Goal: Task Accomplishment & Management: Manage account settings

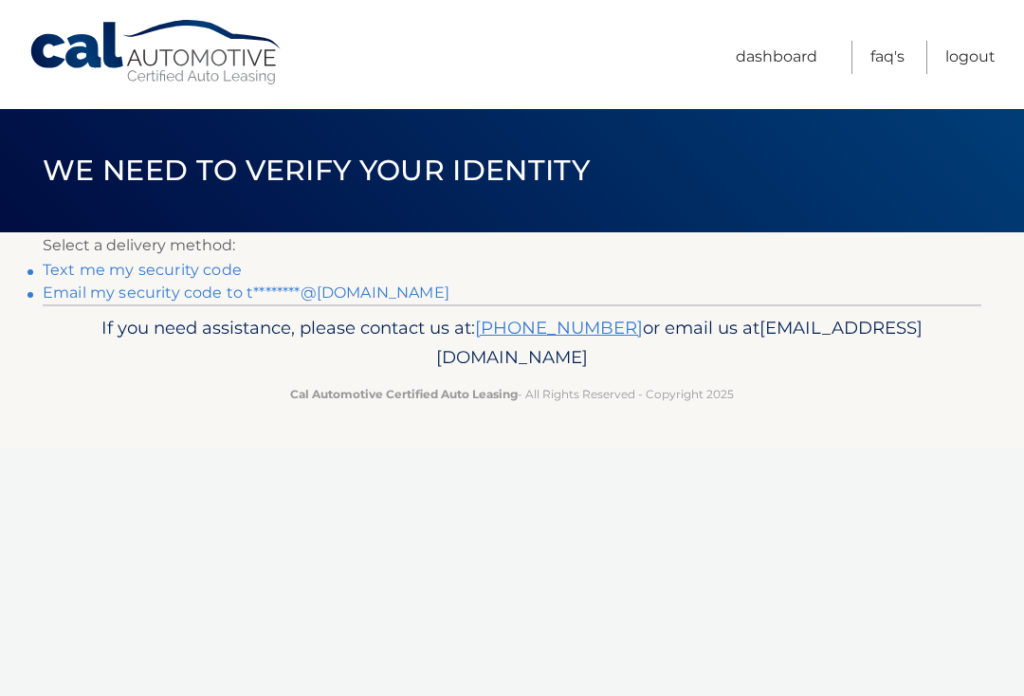
click at [121, 267] on link "Text me my security code" at bounding box center [142, 270] width 199 height 18
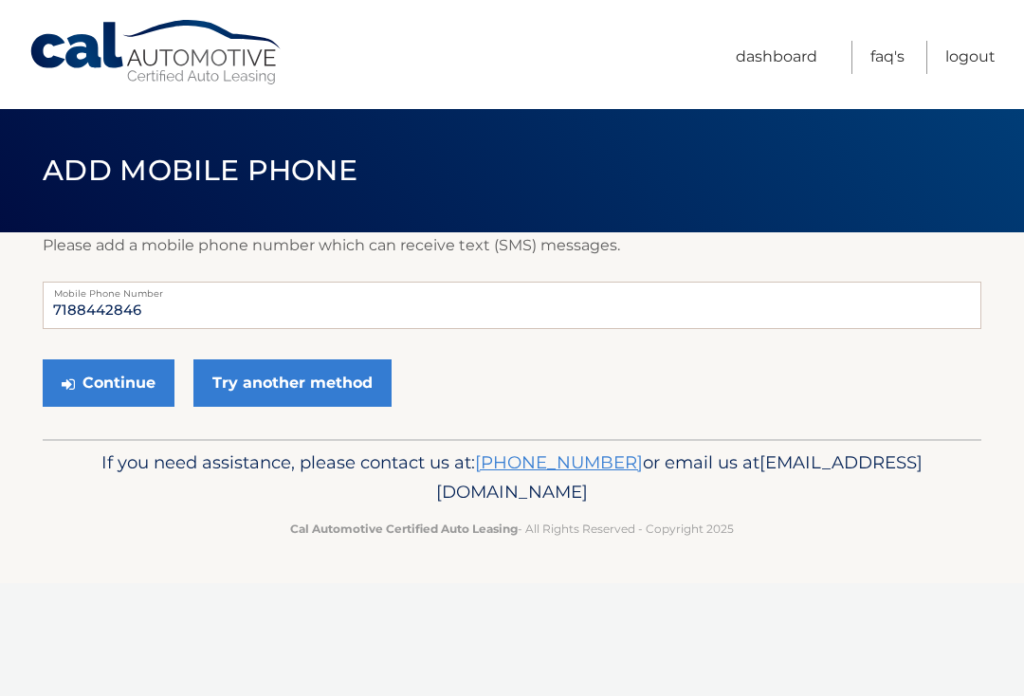
click at [123, 365] on button "Continue" at bounding box center [109, 382] width 132 height 47
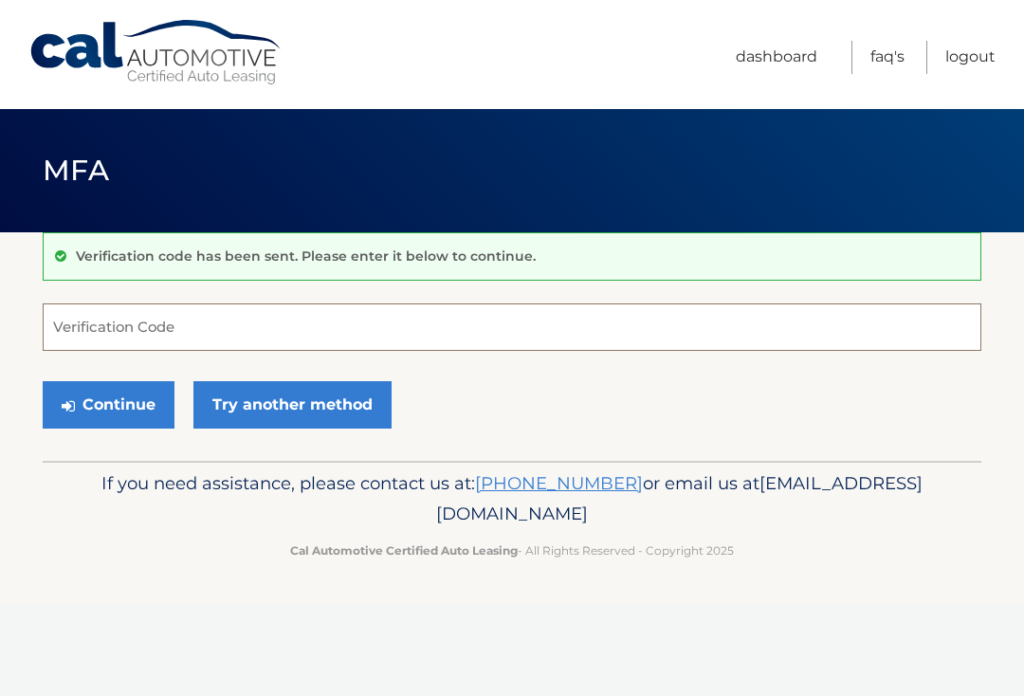
click at [173, 335] on input "Verification Code" at bounding box center [512, 326] width 939 height 47
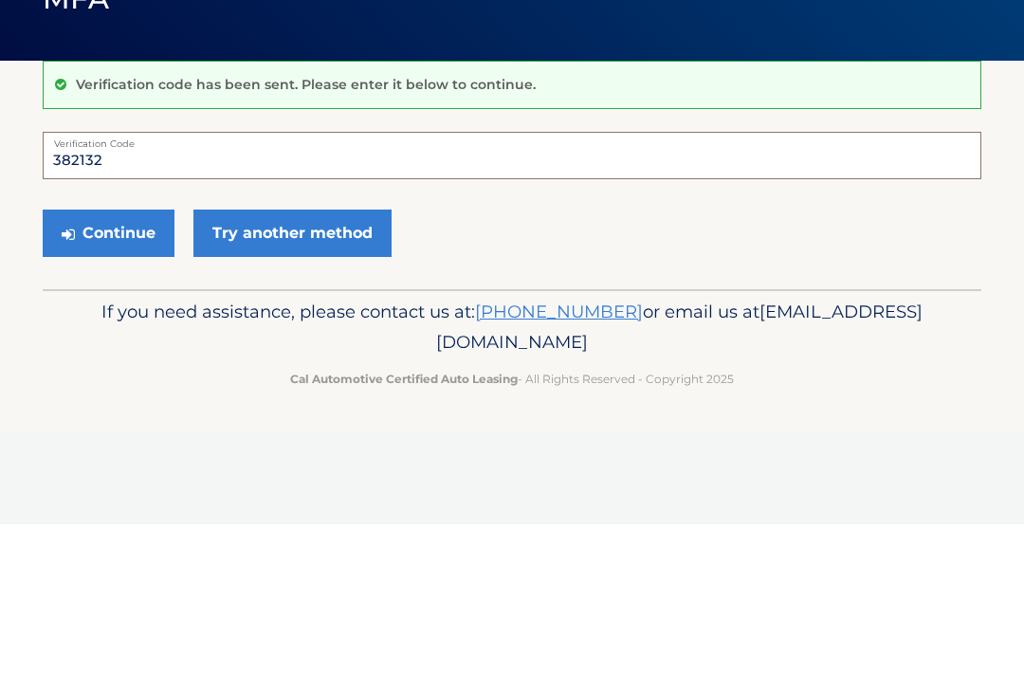
type input "382132"
click at [118, 381] on button "Continue" at bounding box center [109, 404] width 132 height 47
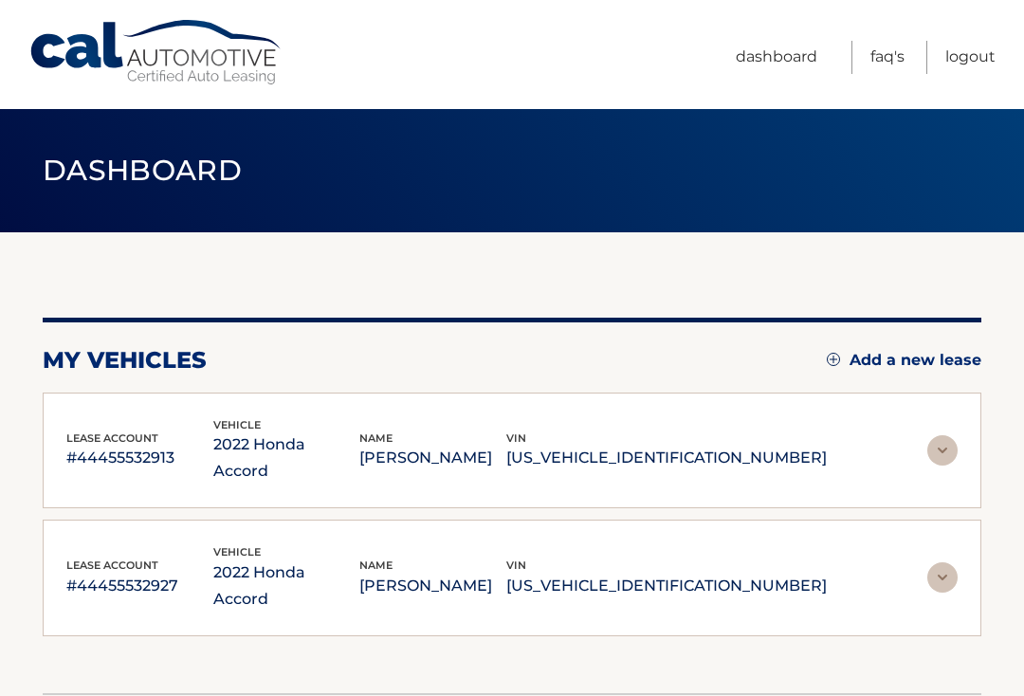
click at [815, 445] on p "1HGCV1F43NA069637" at bounding box center [666, 458] width 320 height 27
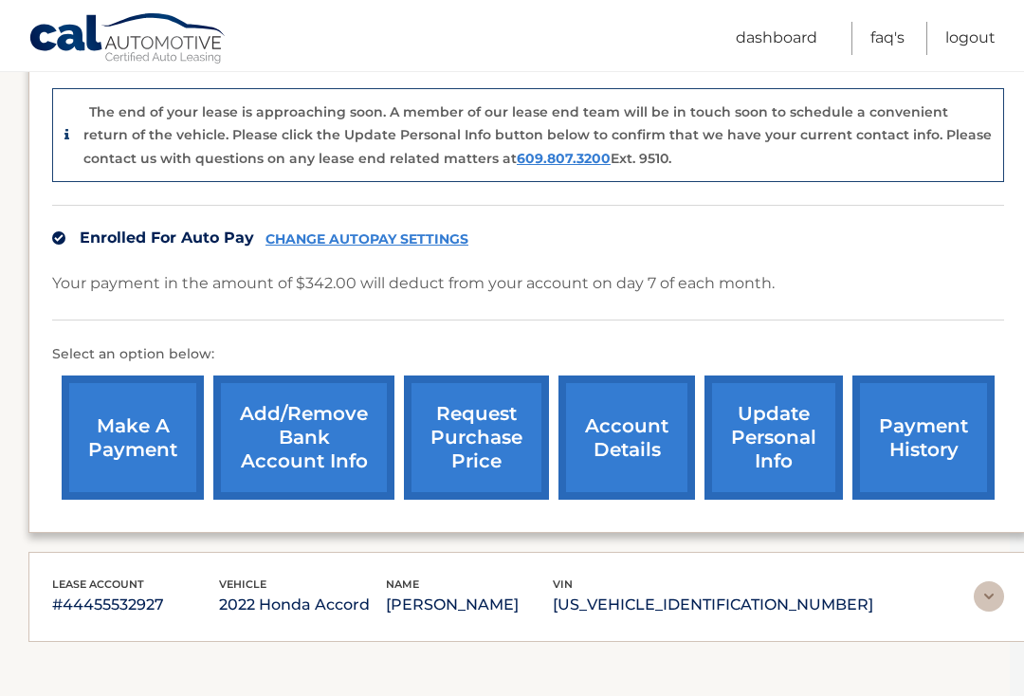
scroll to position [475, 14]
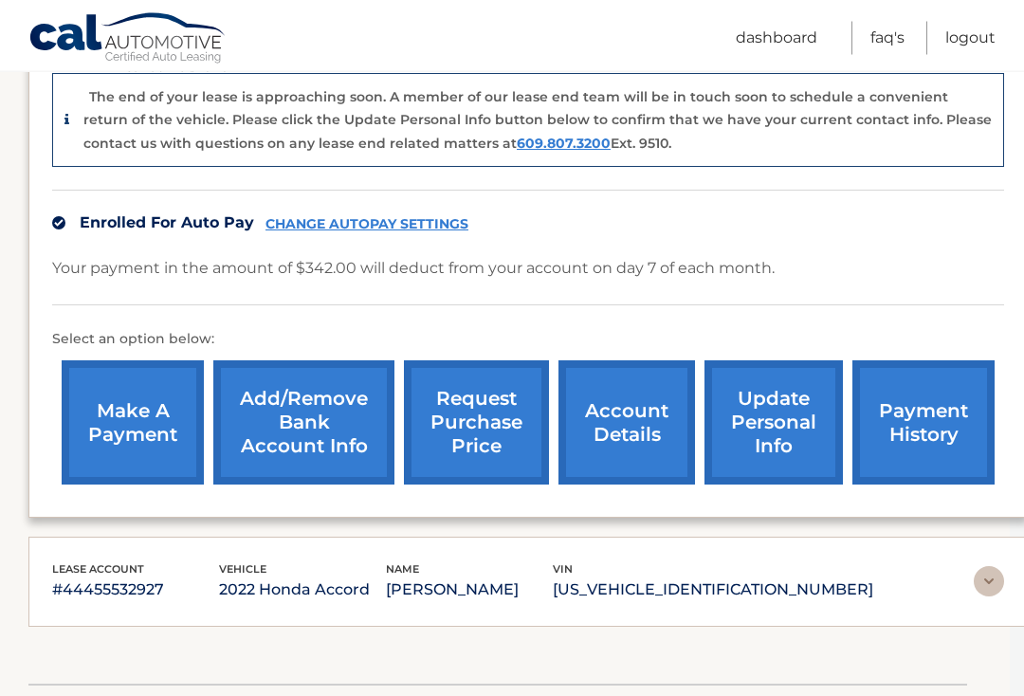
click at [303, 404] on link "Add/Remove bank account info" at bounding box center [303, 423] width 181 height 124
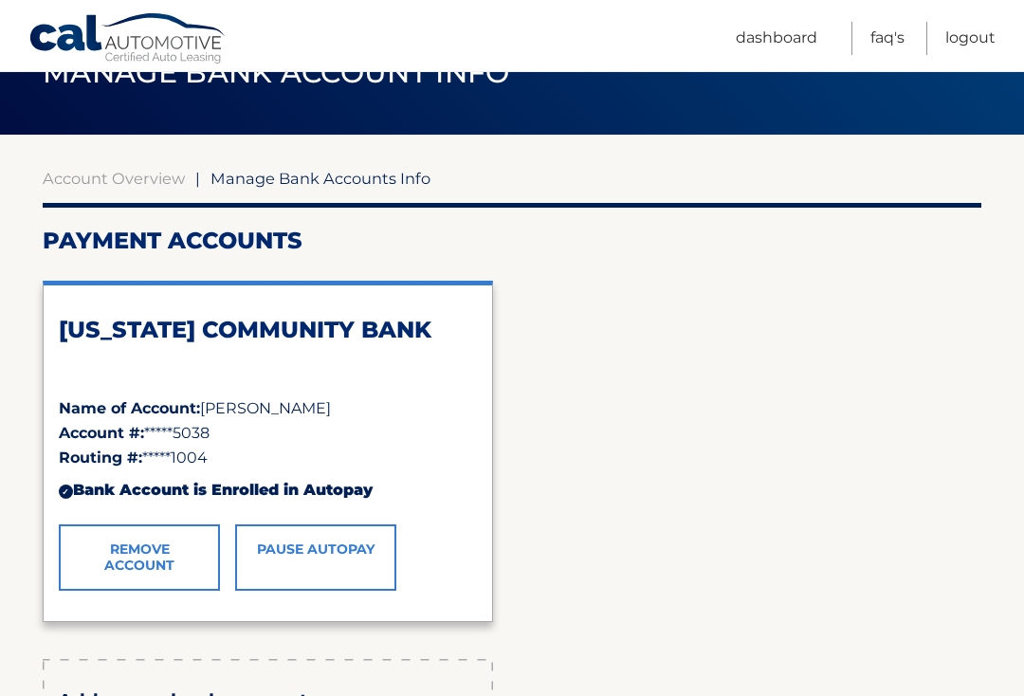
scroll to position [123, 0]
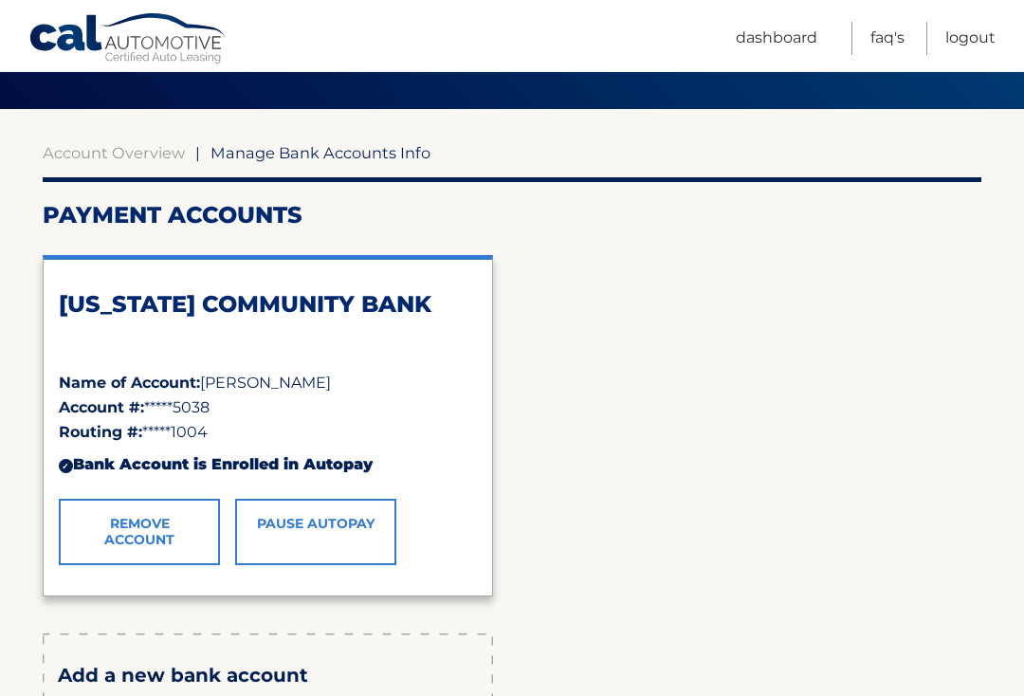
click at [143, 530] on link "Remove Account" at bounding box center [139, 532] width 161 height 66
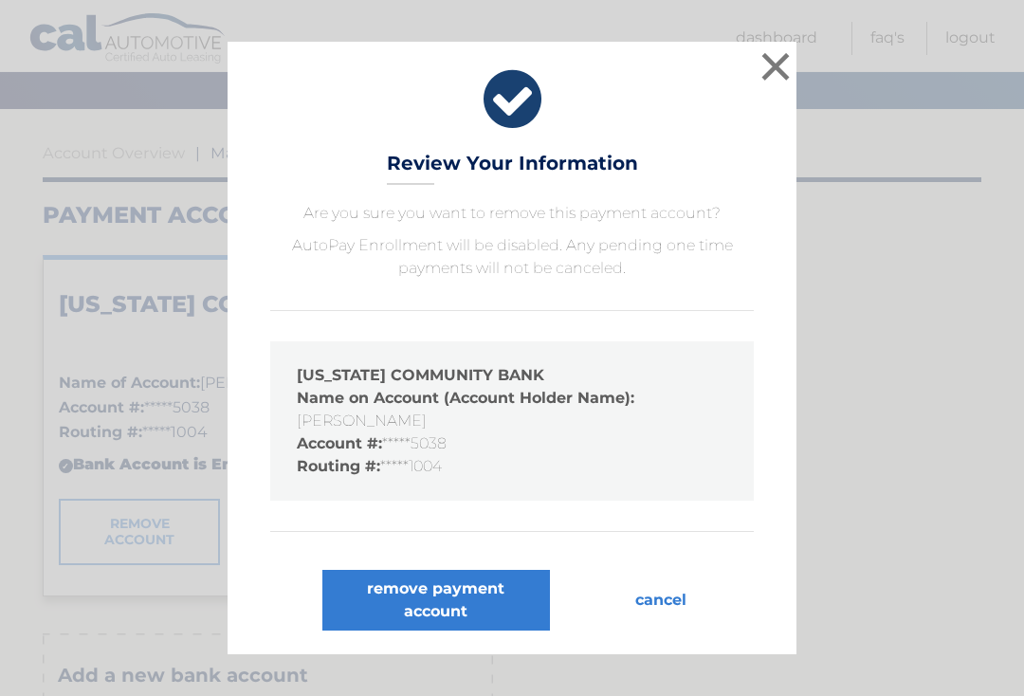
click at [490, 601] on button "remove payment account" at bounding box center [436, 600] width 228 height 61
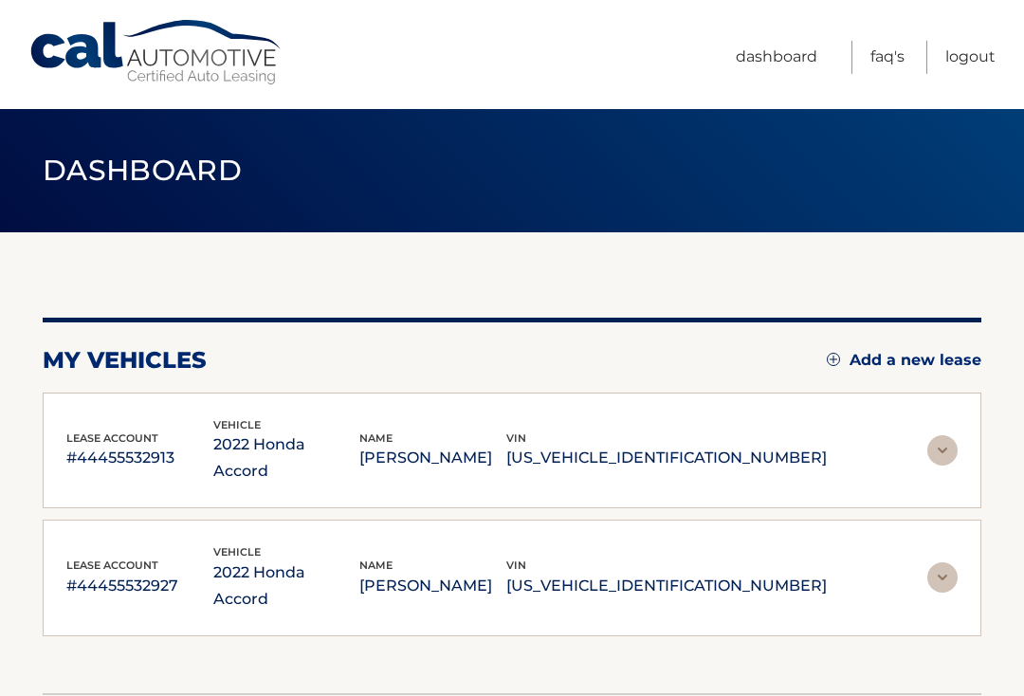
click at [695, 573] on p "[US_VEHICLE_IDENTIFICATION_NUMBER]" at bounding box center [666, 586] width 320 height 27
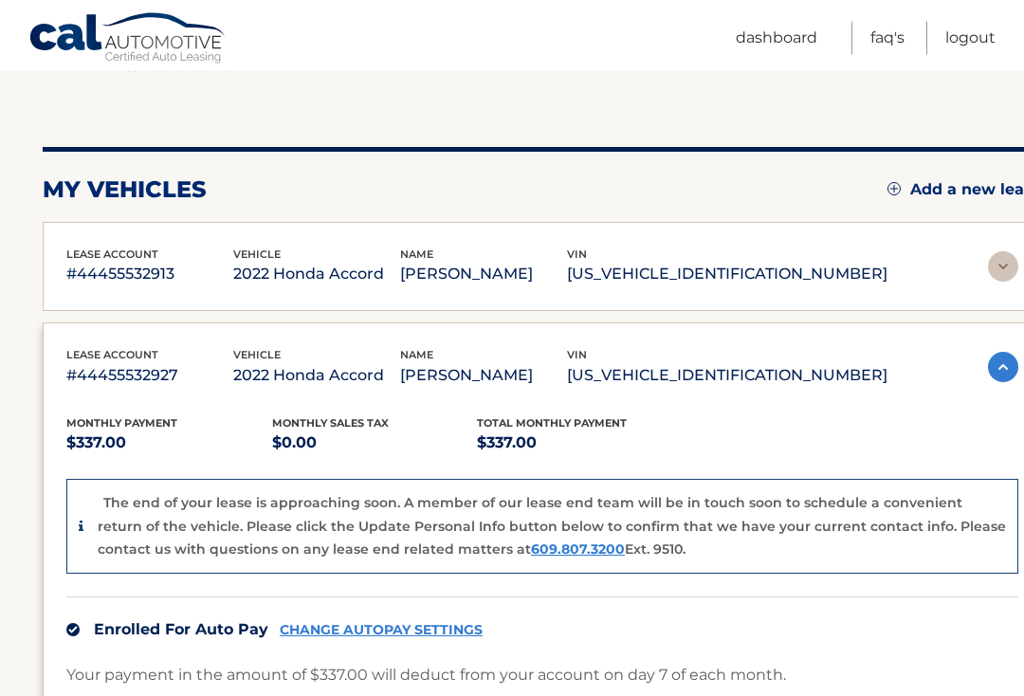
scroll to position [176, 0]
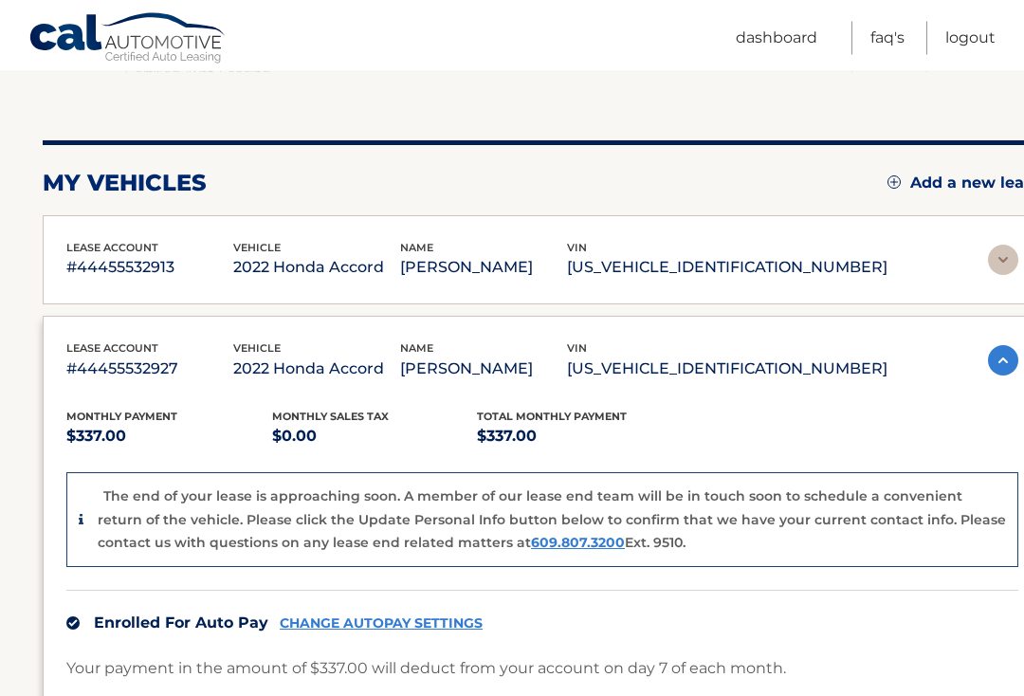
click at [749, 374] on p "1HGCV1F40NA069868" at bounding box center [727, 369] width 320 height 27
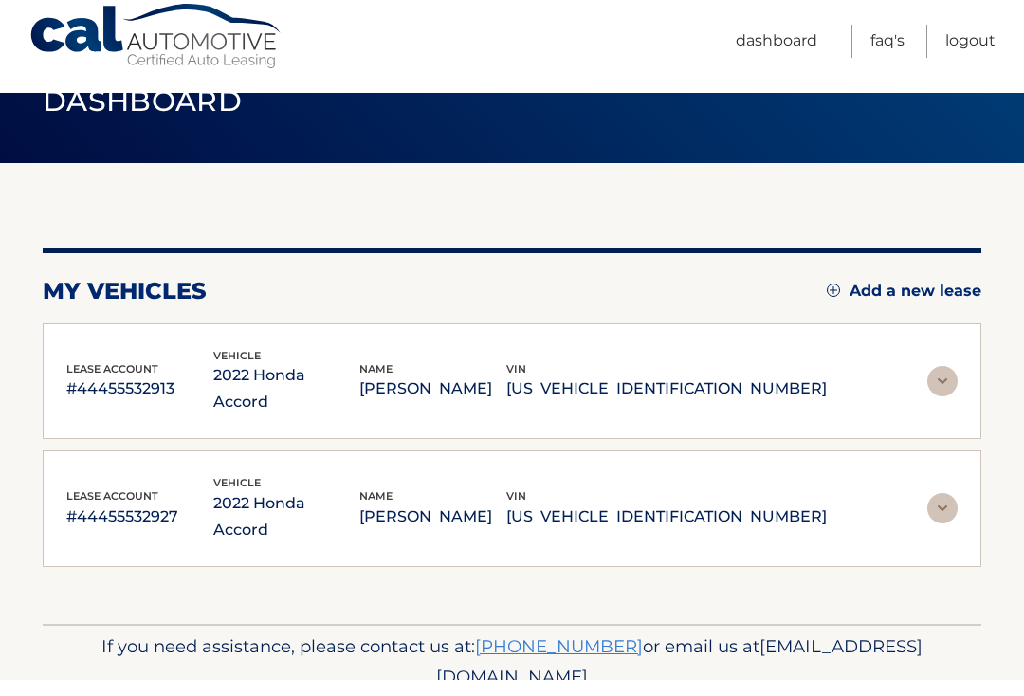
scroll to position [52, 0]
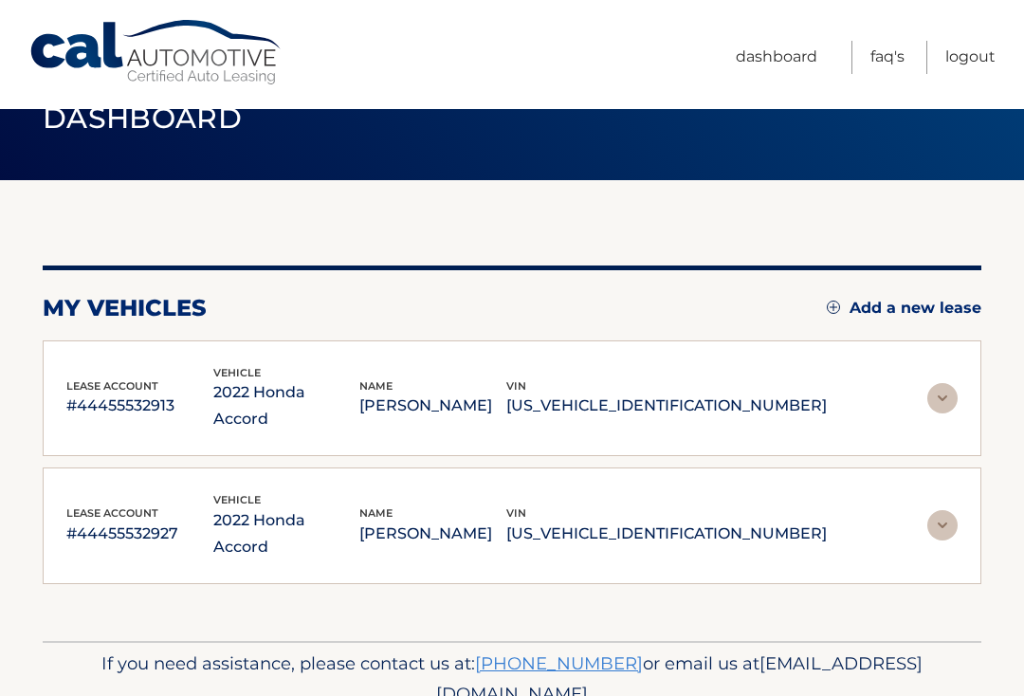
click at [742, 520] on p "1HGCV1F40NA069868" at bounding box center [666, 533] width 320 height 27
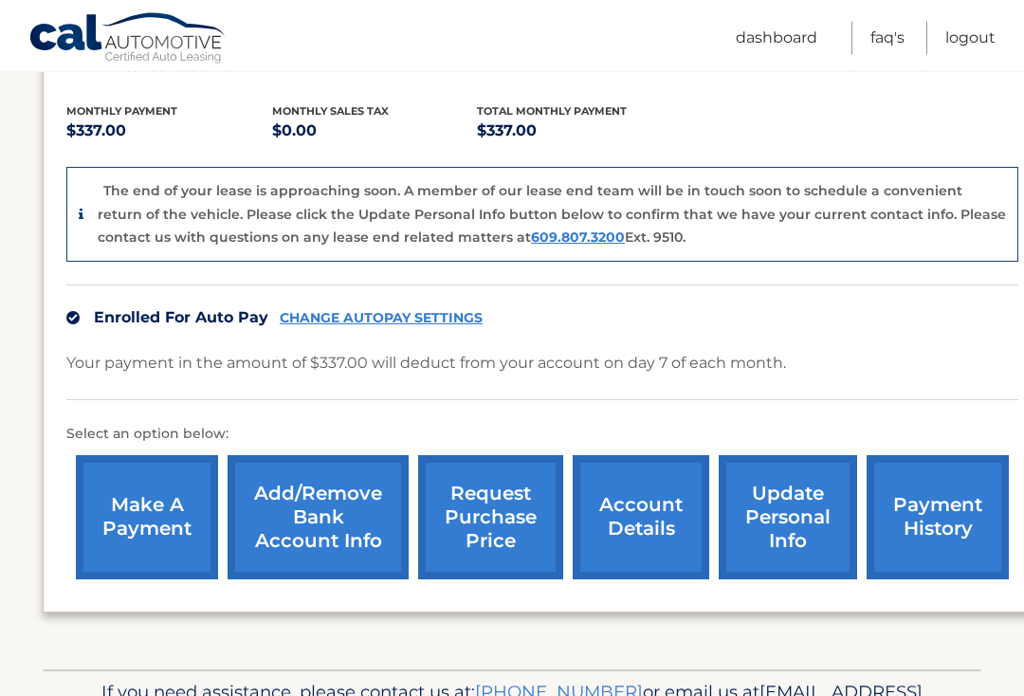
scroll to position [489, 0]
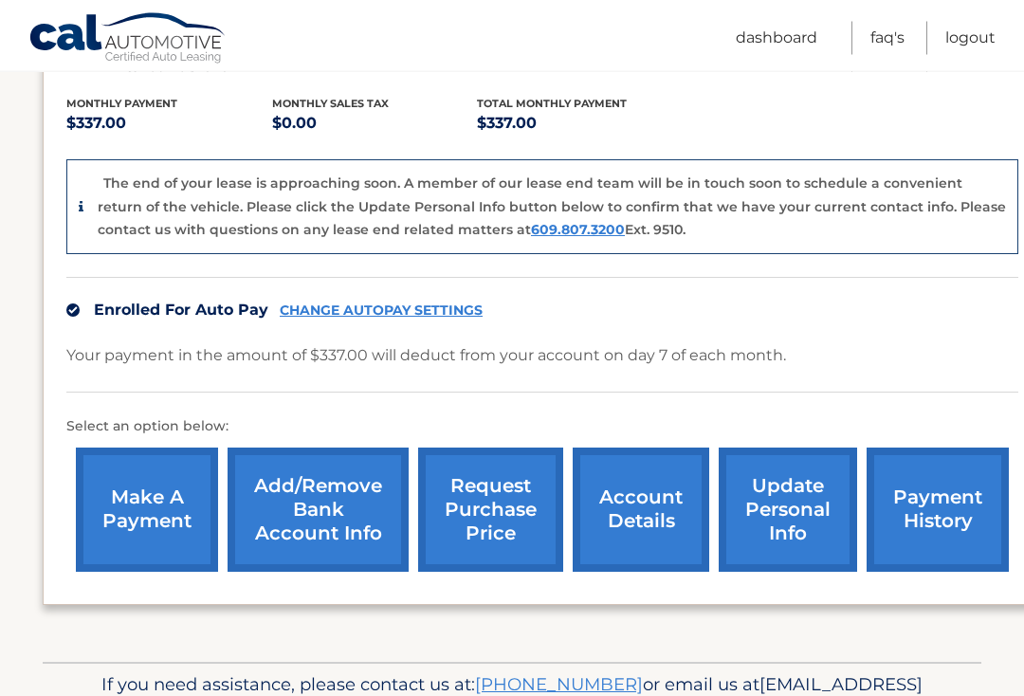
click at [335, 497] on link "Add/Remove bank account info" at bounding box center [318, 510] width 181 height 124
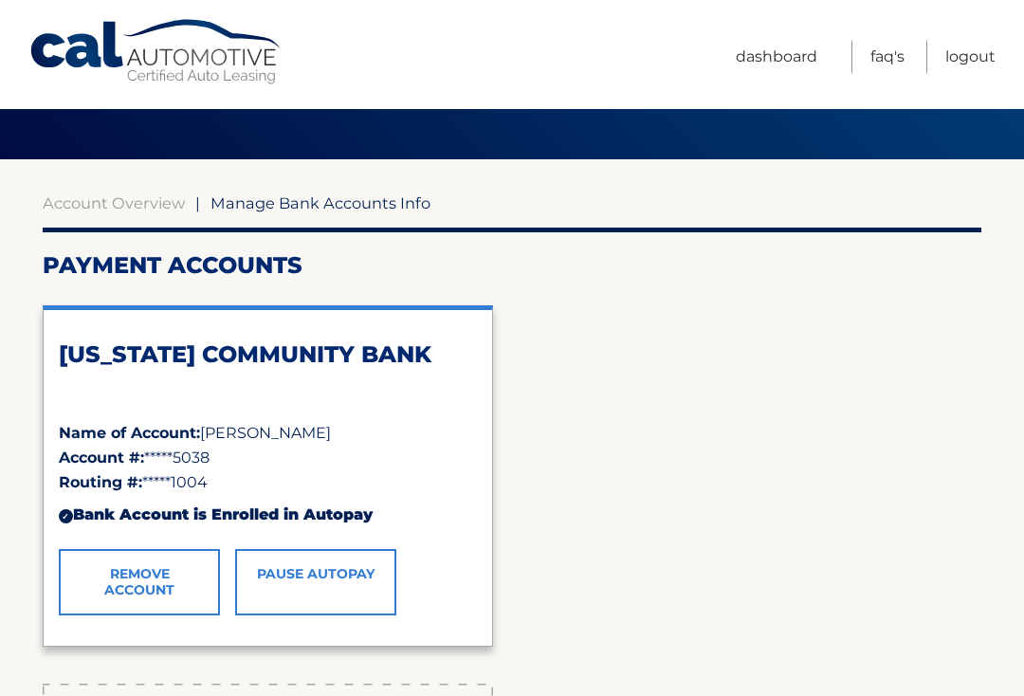
scroll to position [74, 0]
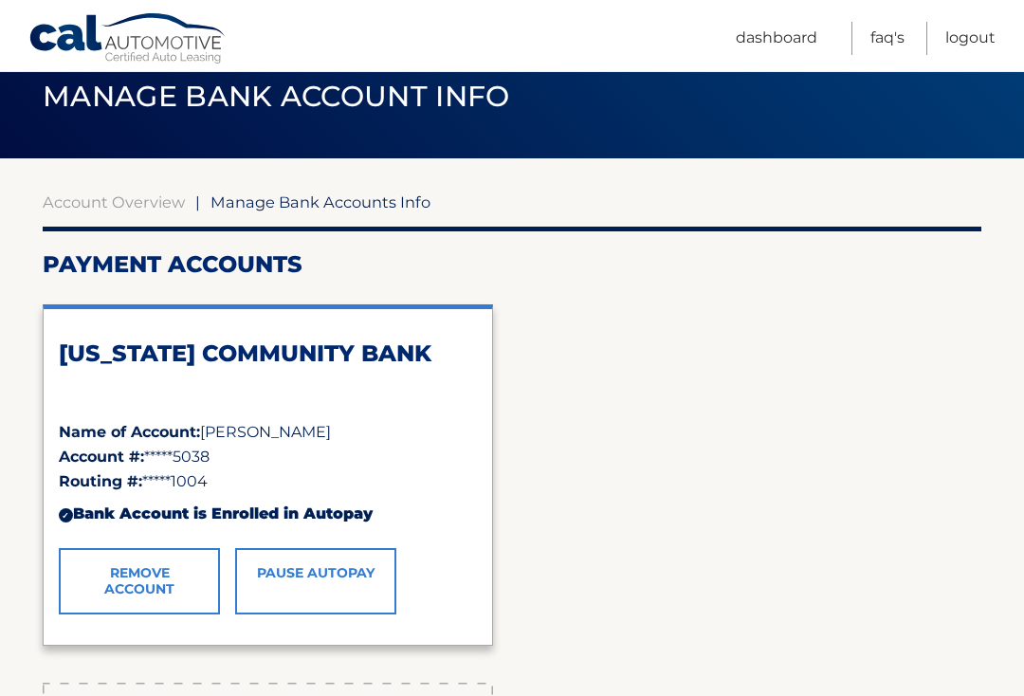
click at [158, 571] on link "Remove Account" at bounding box center [139, 581] width 161 height 66
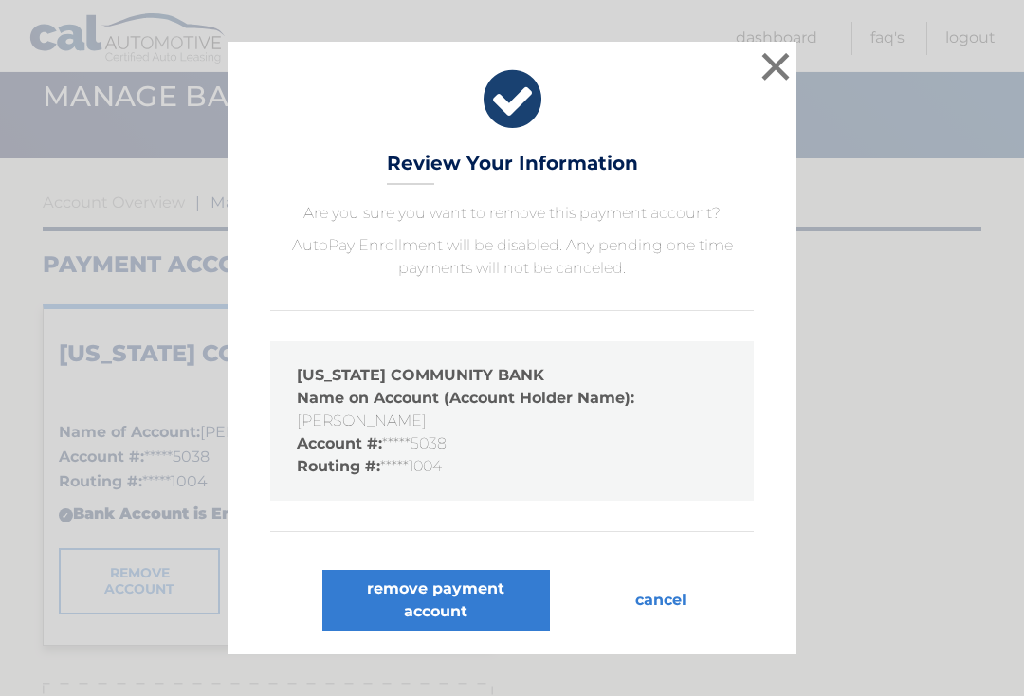
click at [468, 619] on button "remove payment account" at bounding box center [436, 600] width 228 height 61
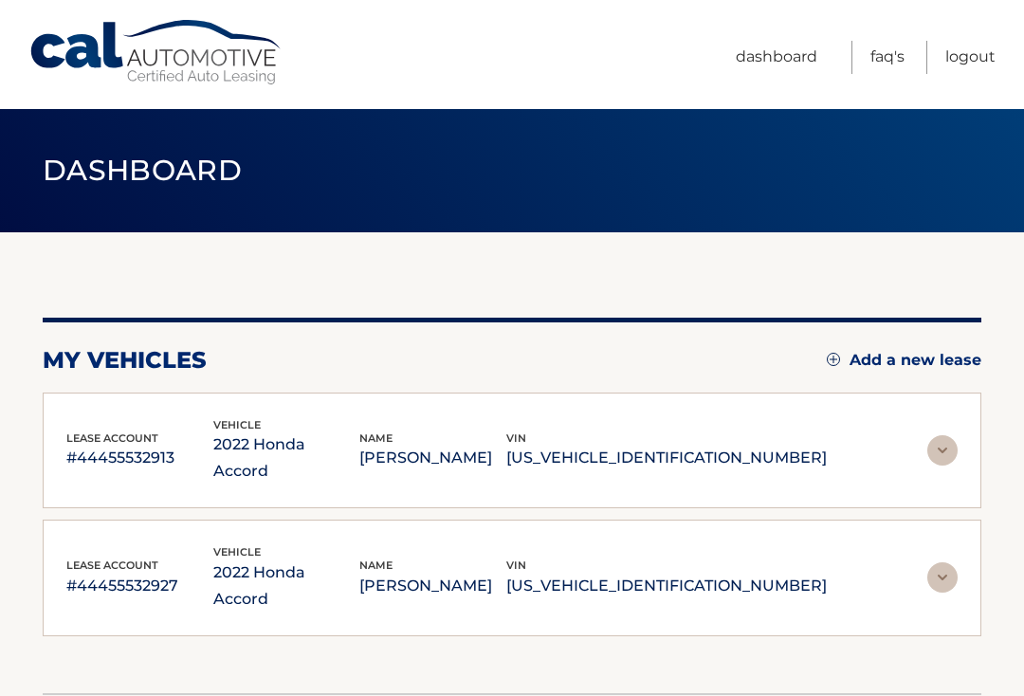
click at [706, 445] on p "[US_VEHICLE_IDENTIFICATION_NUMBER]" at bounding box center [666, 458] width 320 height 27
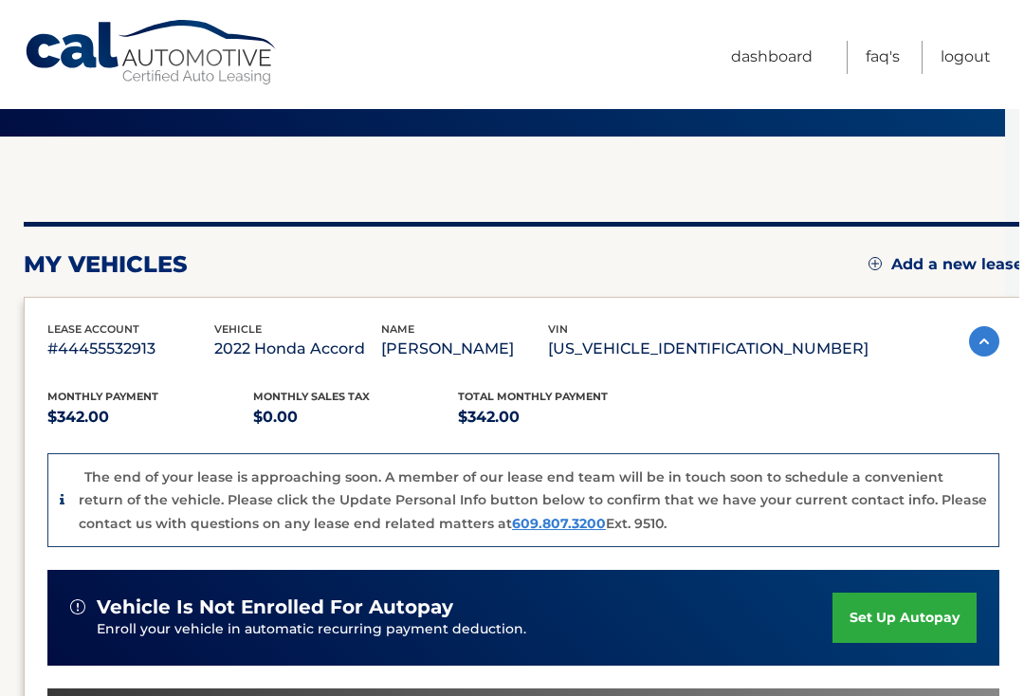
scroll to position [0, 14]
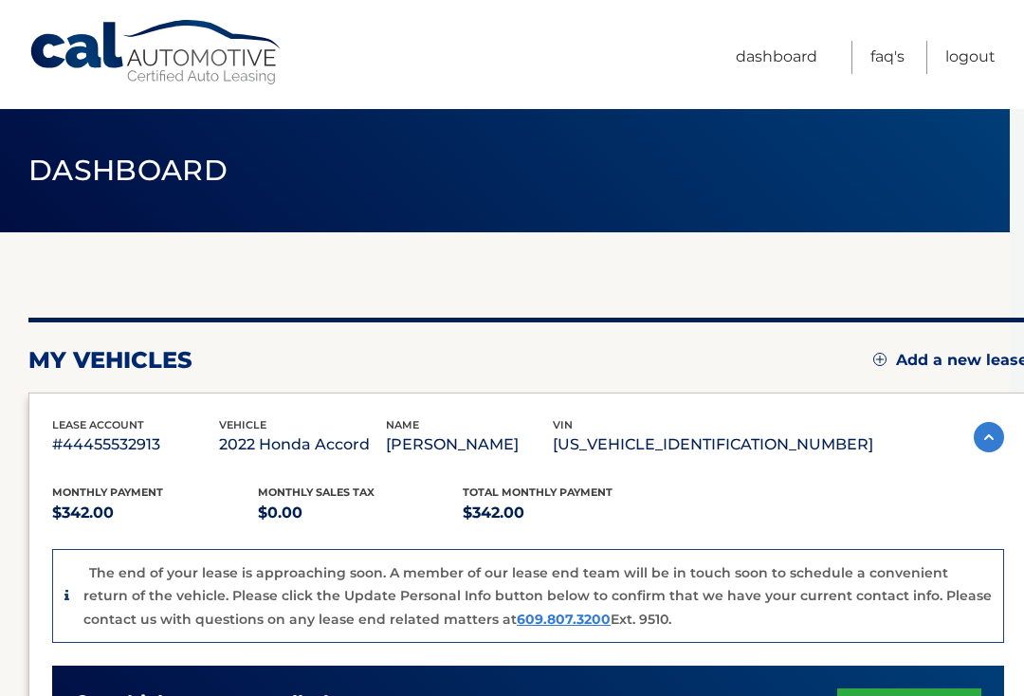
click at [979, 435] on img at bounding box center [989, 437] width 30 height 30
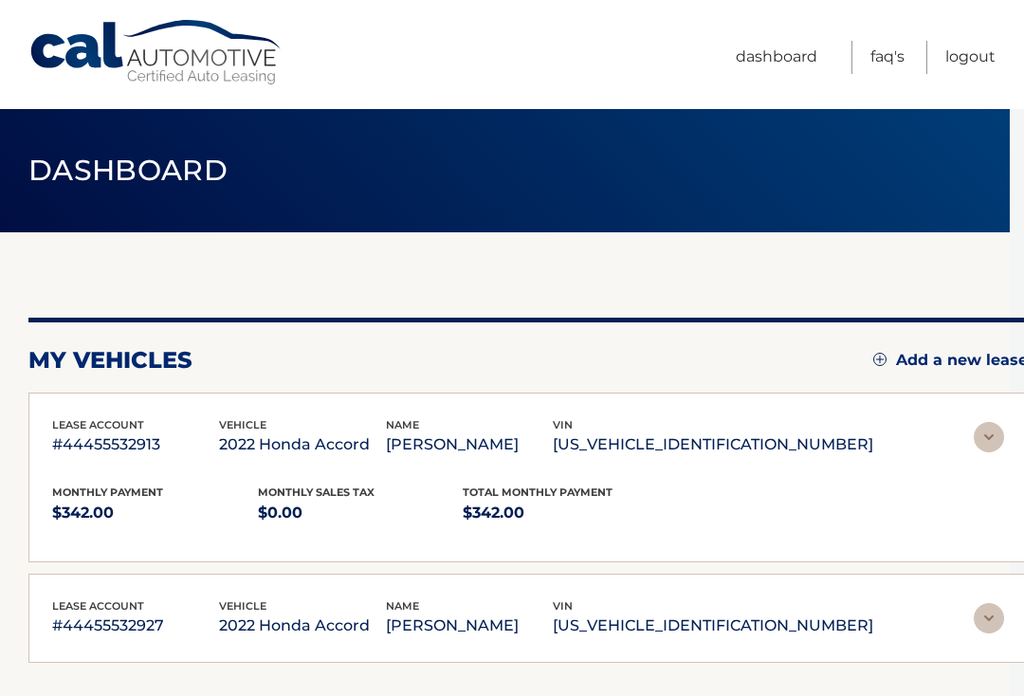
scroll to position [0, 0]
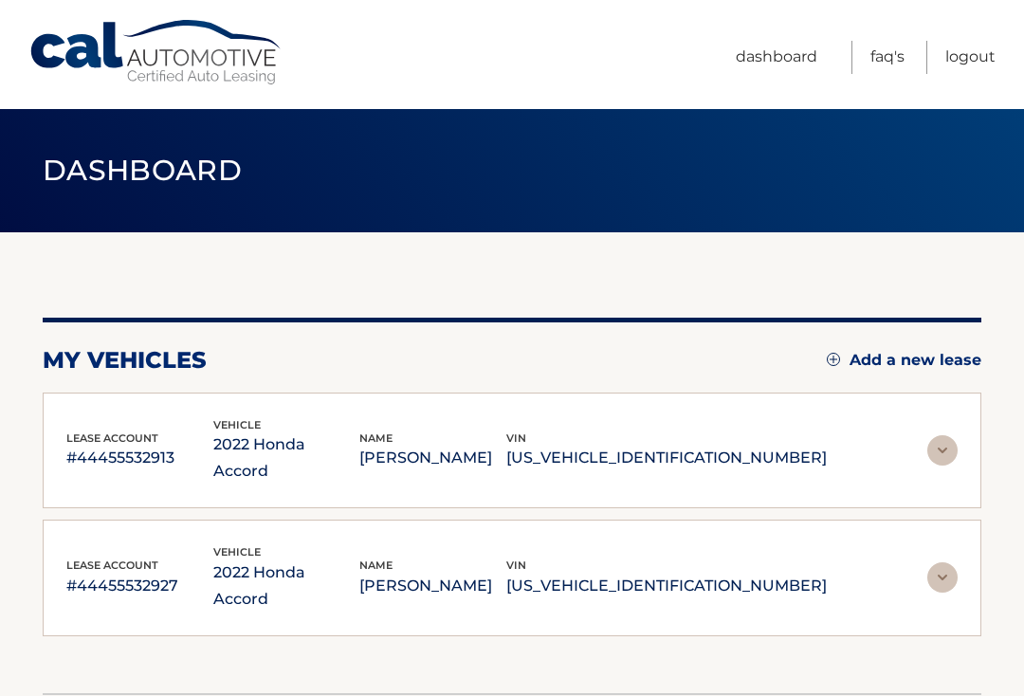
click at [660, 573] on p "[US_VEHICLE_IDENTIFICATION_NUMBER]" at bounding box center [666, 586] width 320 height 27
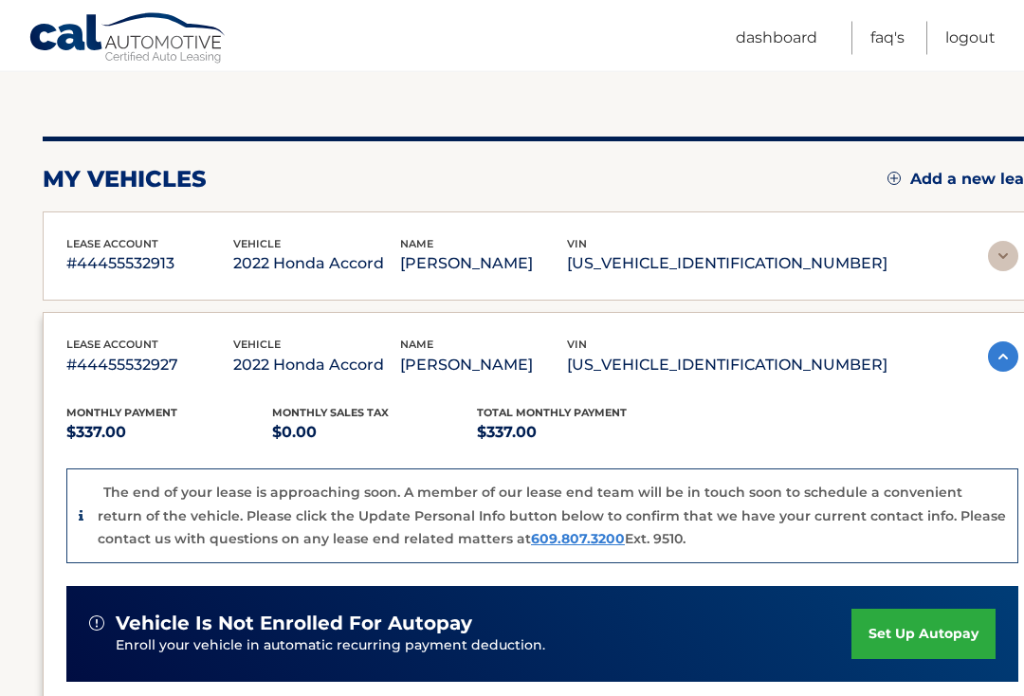
scroll to position [173, 0]
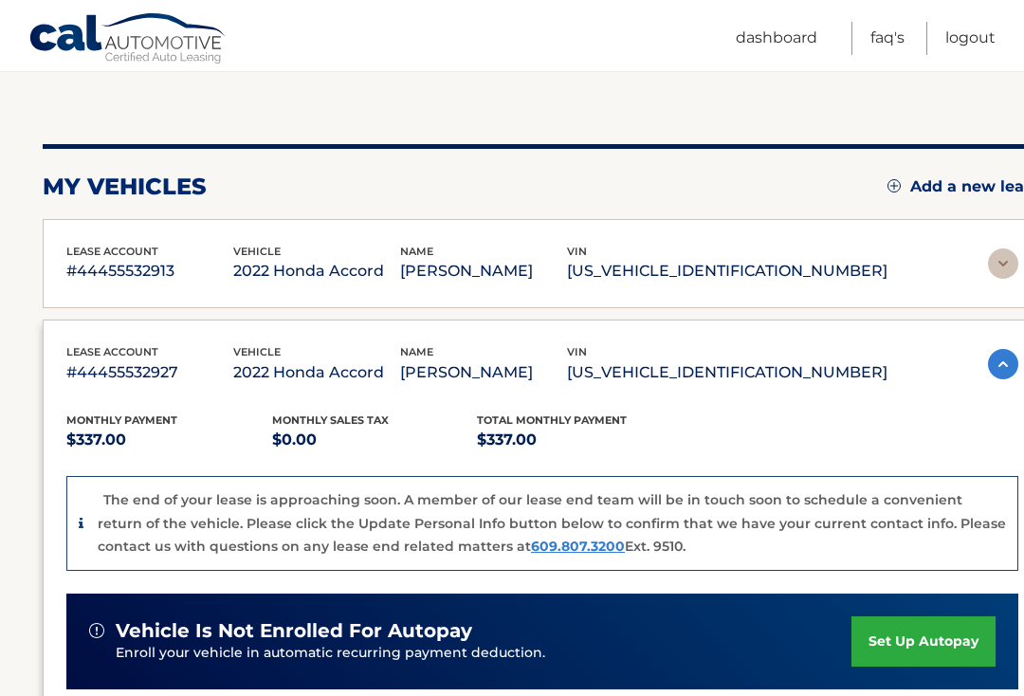
click at [776, 276] on p "[US_VEHICLE_IDENTIFICATION_NUMBER]" at bounding box center [727, 271] width 320 height 27
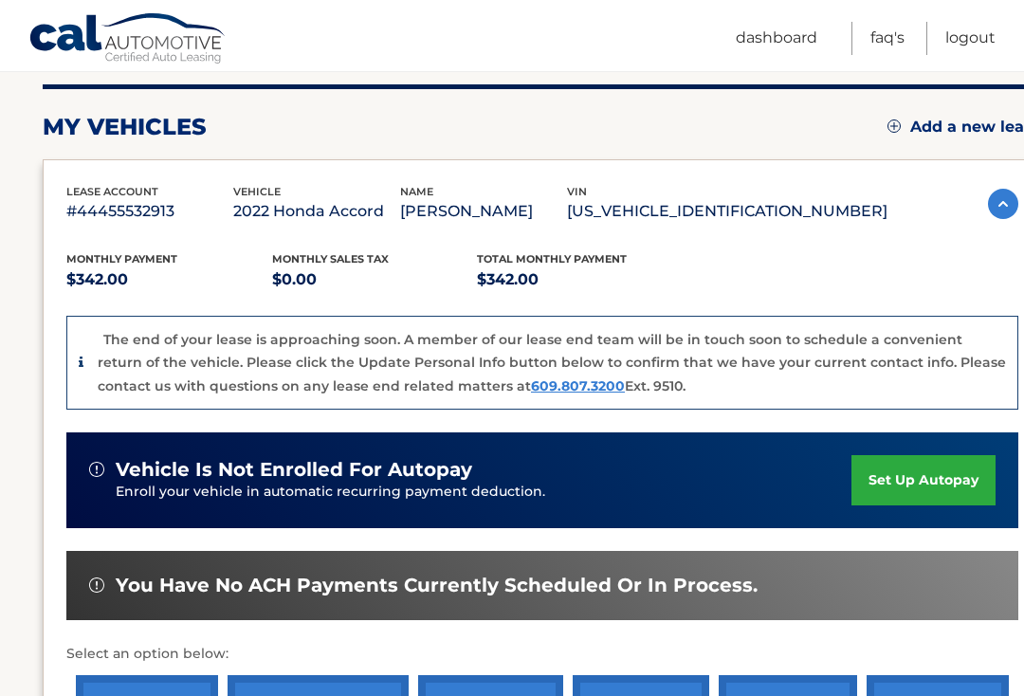
scroll to position [229, 0]
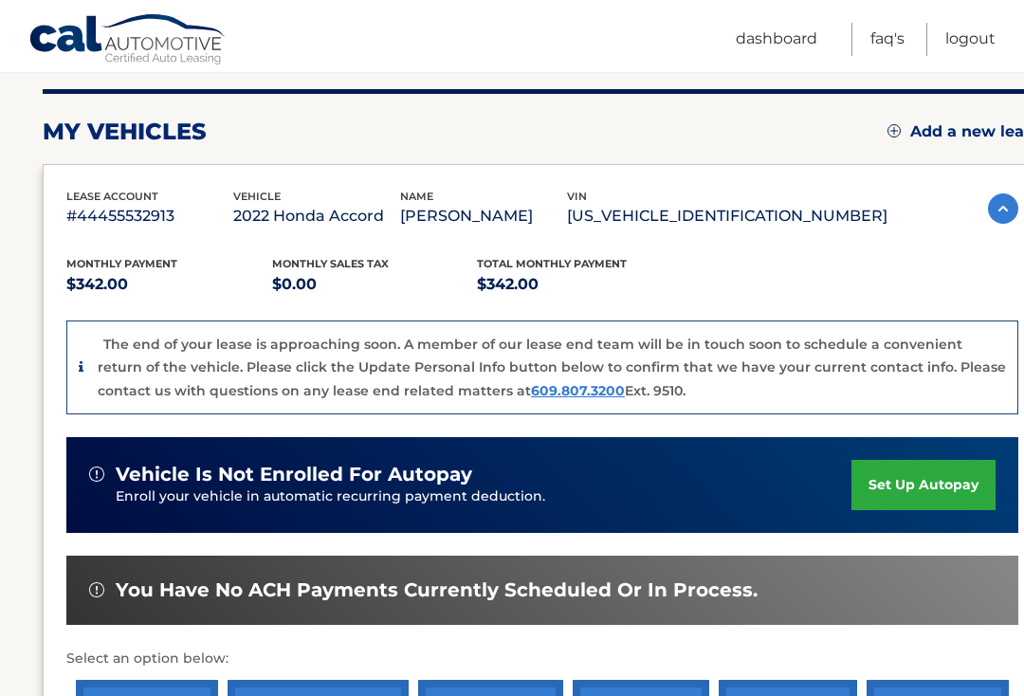
click at [993, 217] on img at bounding box center [1003, 207] width 30 height 30
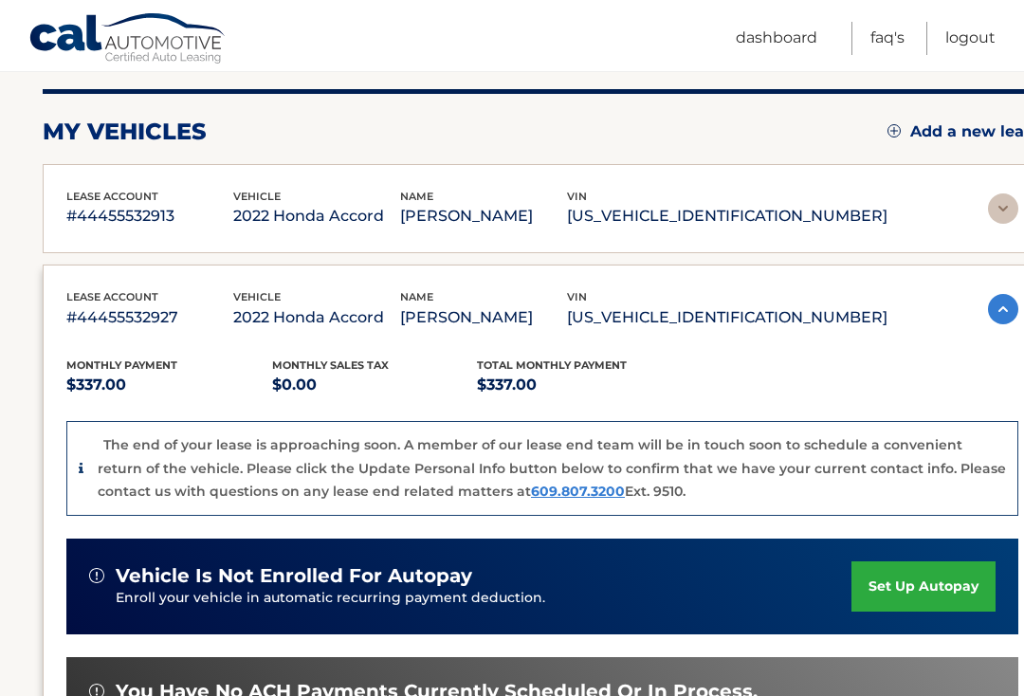
click at [720, 326] on p "[US_VEHICLE_IDENTIFICATION_NUMBER]" at bounding box center [727, 317] width 320 height 27
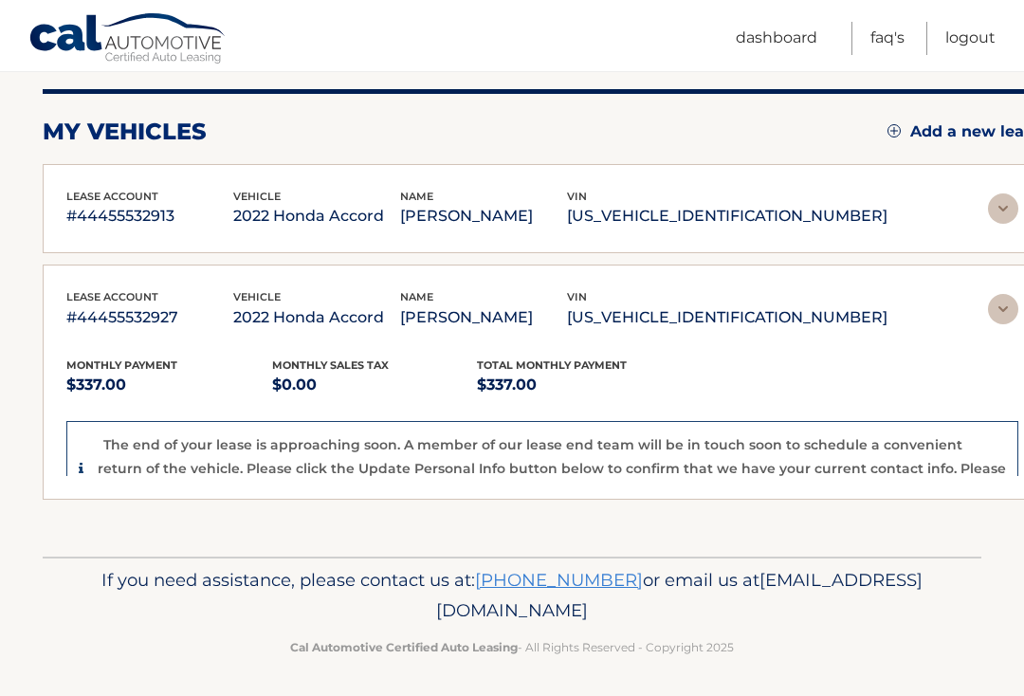
scroll to position [52, 0]
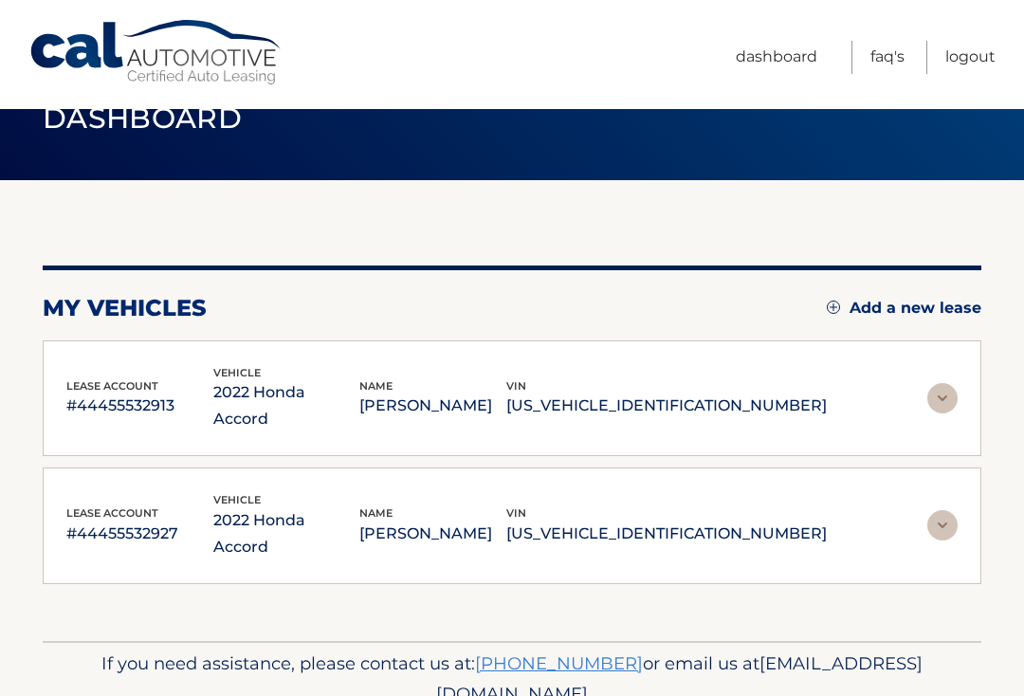
click at [685, 520] on p "[US_VEHICLE_IDENTIFICATION_NUMBER]" at bounding box center [666, 533] width 320 height 27
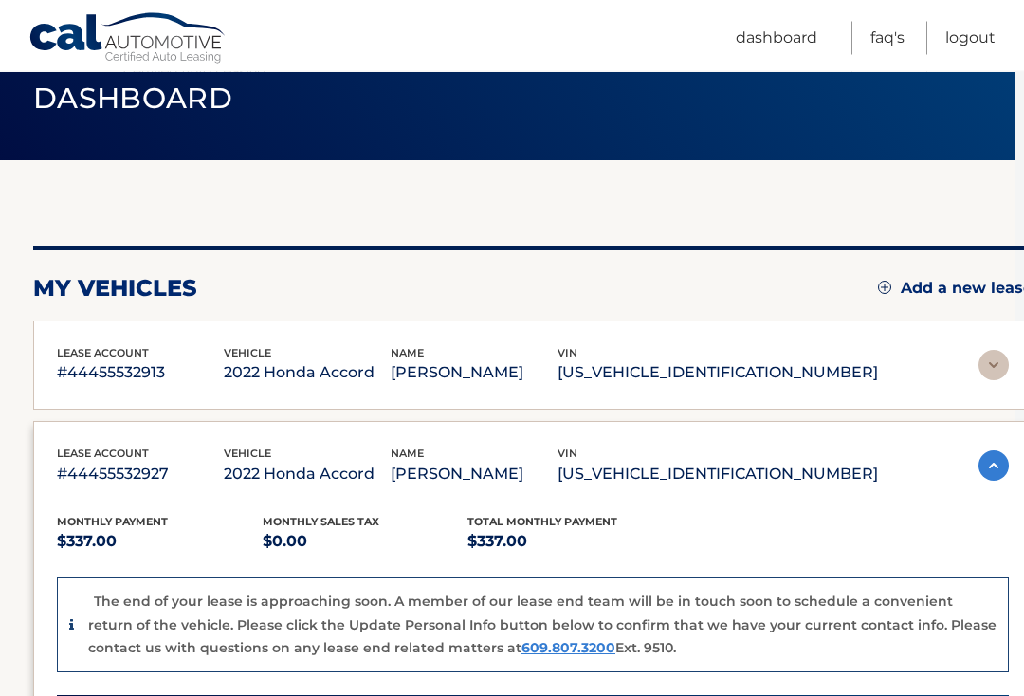
scroll to position [66, 9]
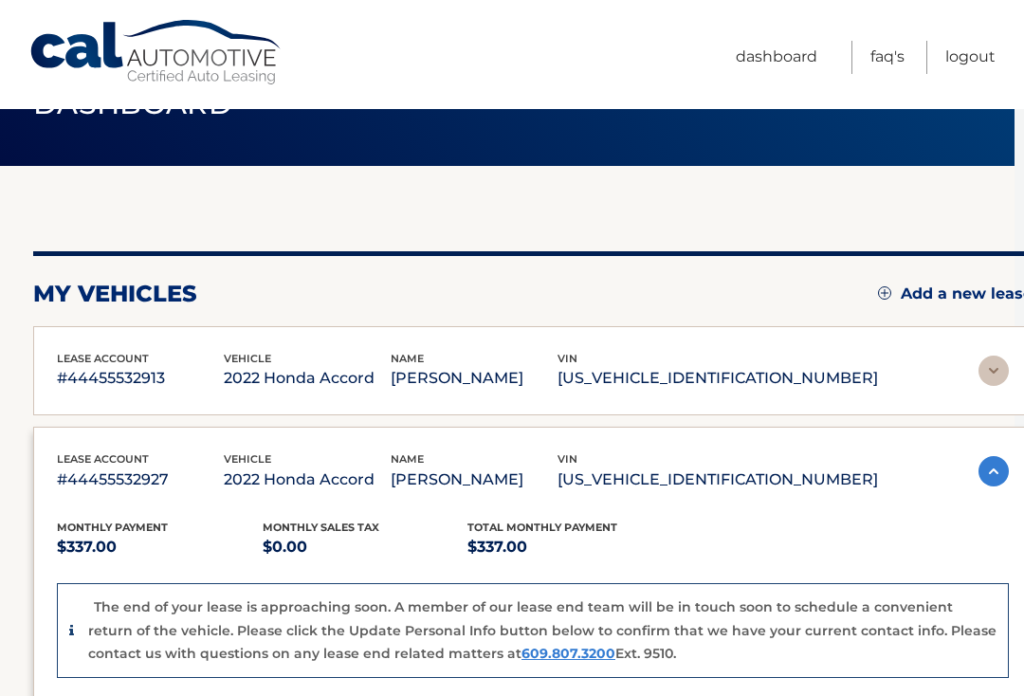
click at [723, 378] on p "[US_VEHICLE_IDENTIFICATION_NUMBER]" at bounding box center [717, 378] width 320 height 27
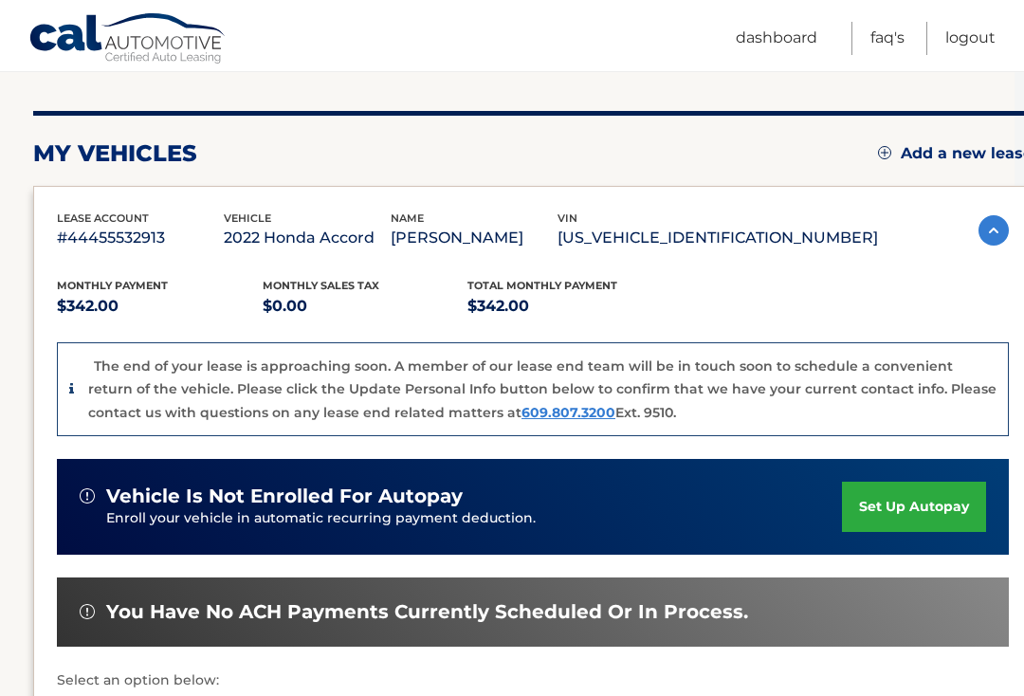
scroll to position [0, 9]
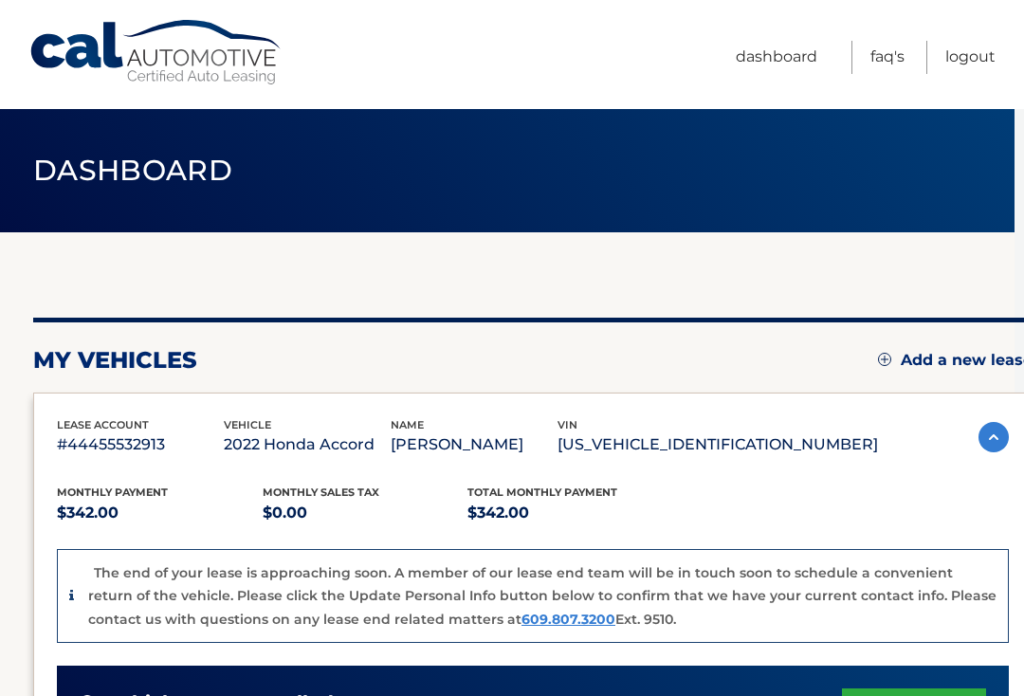
click at [964, 62] on link "Logout" at bounding box center [970, 57] width 50 height 33
